Goal: Transaction & Acquisition: Purchase product/service

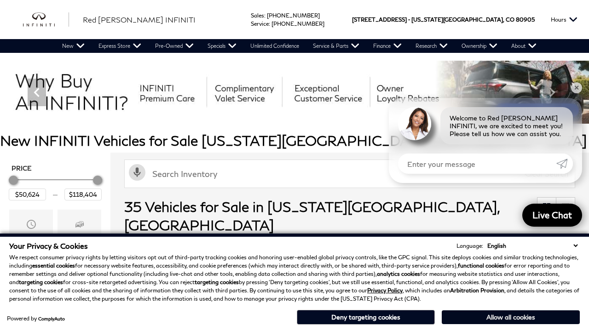
click at [510, 317] on button "Allow all cookies" at bounding box center [510, 317] width 138 height 14
